Goal: Task Accomplishment & Management: Use online tool/utility

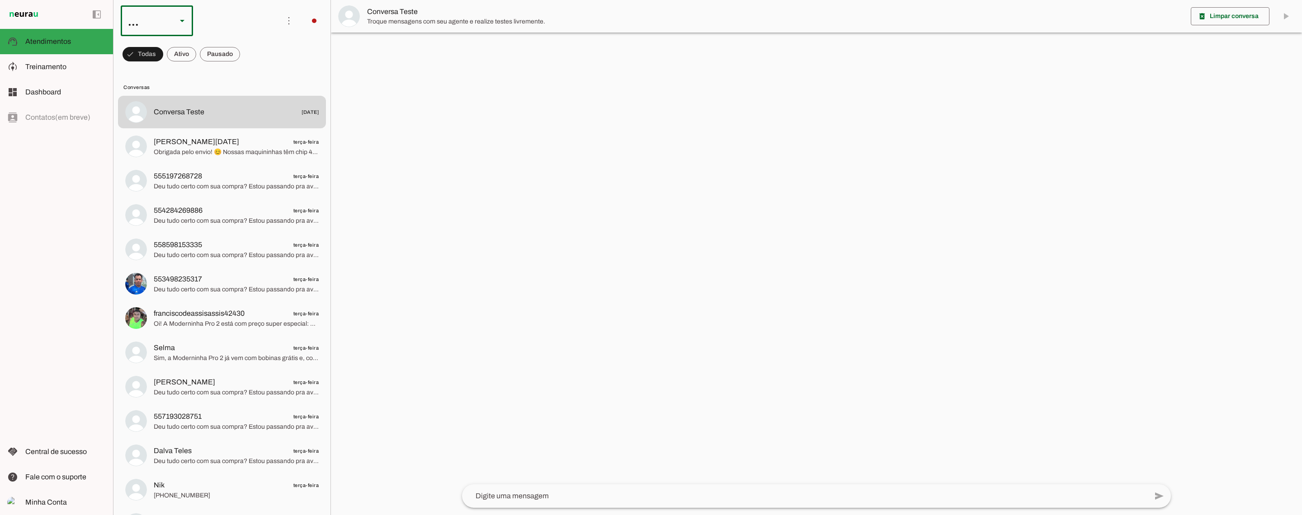
click at [174, 21] on div "..." at bounding box center [157, 20] width 72 height 31
click at [249, 79] on slot at bounding box center [278, 83] width 58 height 11
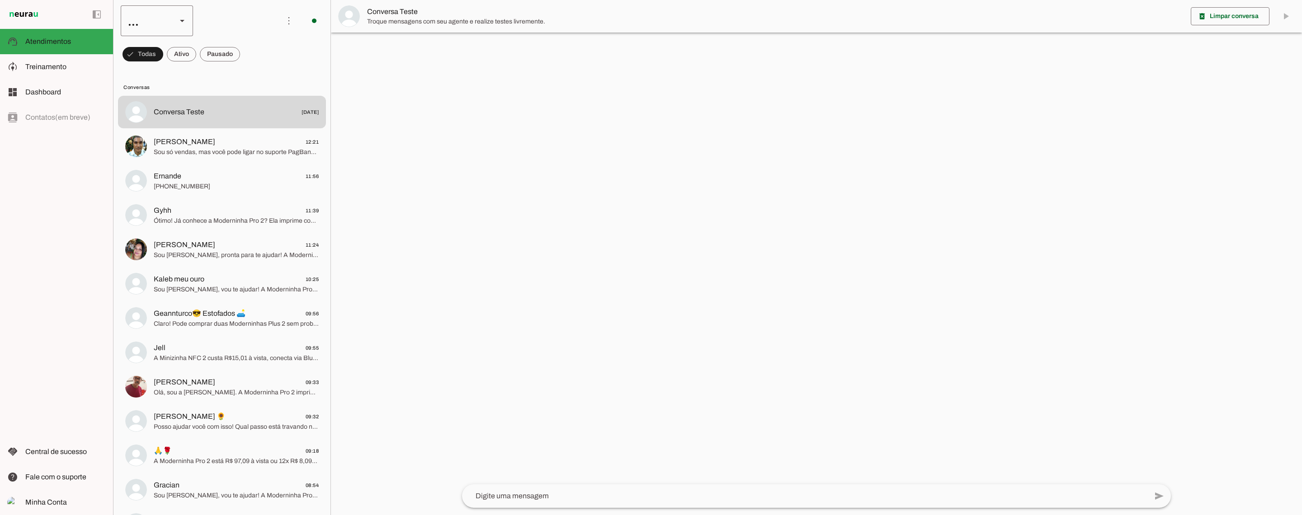
click at [182, 26] on slot at bounding box center [182, 20] width 11 height 11
click at [0, 0] on slot "Agente 6" at bounding box center [0, 0] width 0 height 0
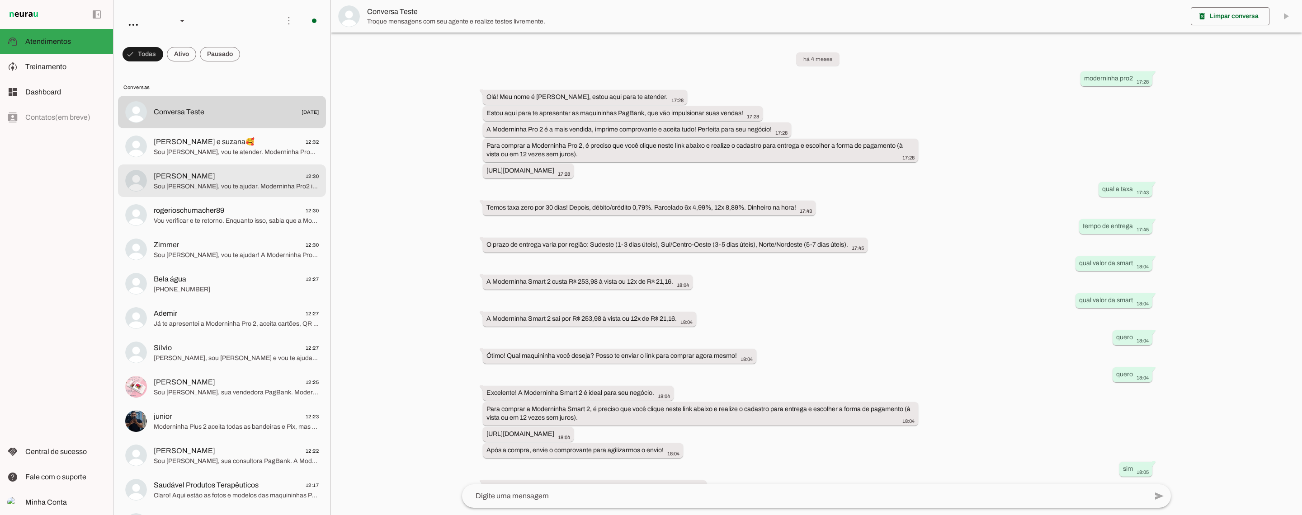
scroll to position [182, 0]
